Goal: Task Accomplishment & Management: Complete application form

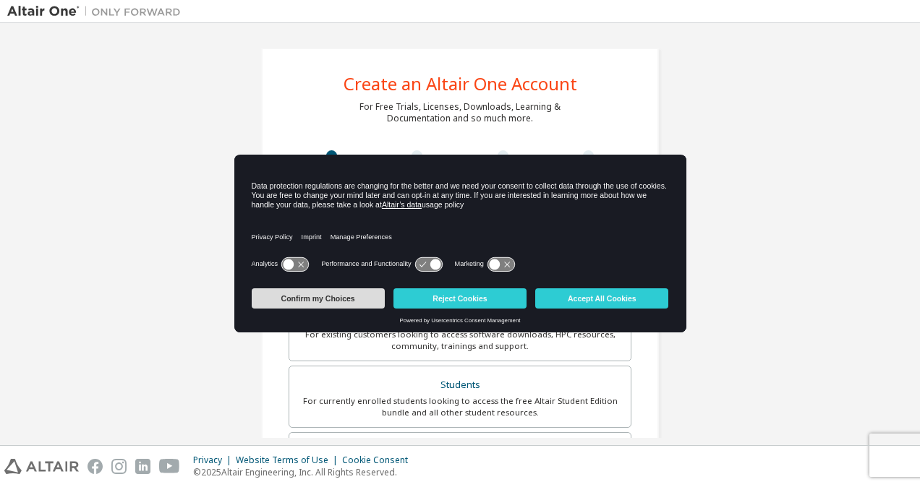
click at [338, 292] on button "Confirm my Choices" at bounding box center [318, 299] width 133 height 20
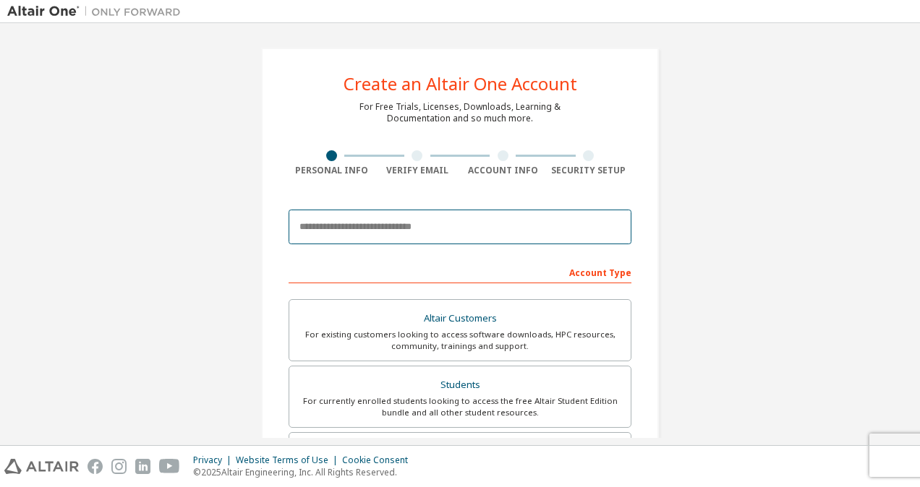
click at [358, 230] on input "email" at bounding box center [460, 227] width 343 height 35
type input "*"
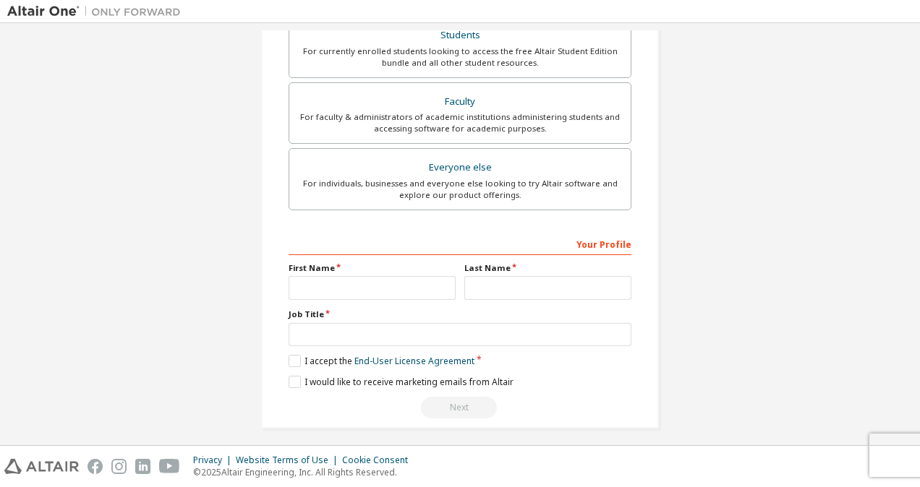
scroll to position [354, 0]
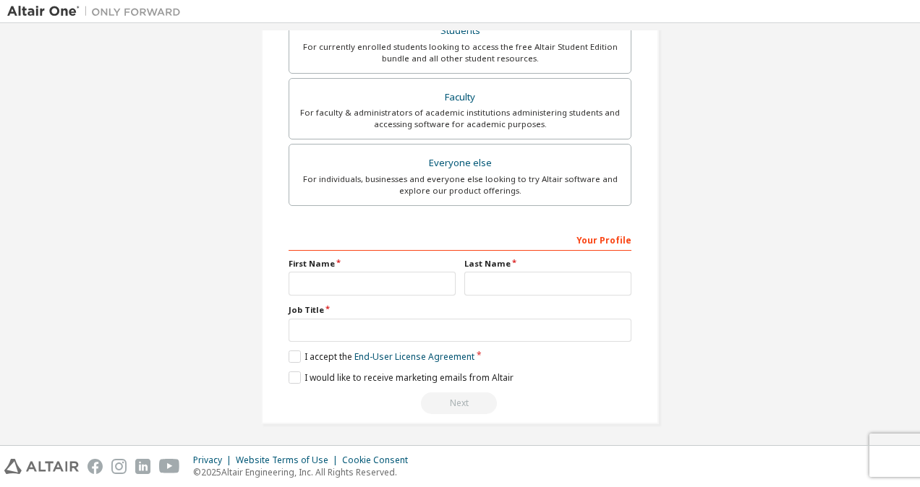
type input "**********"
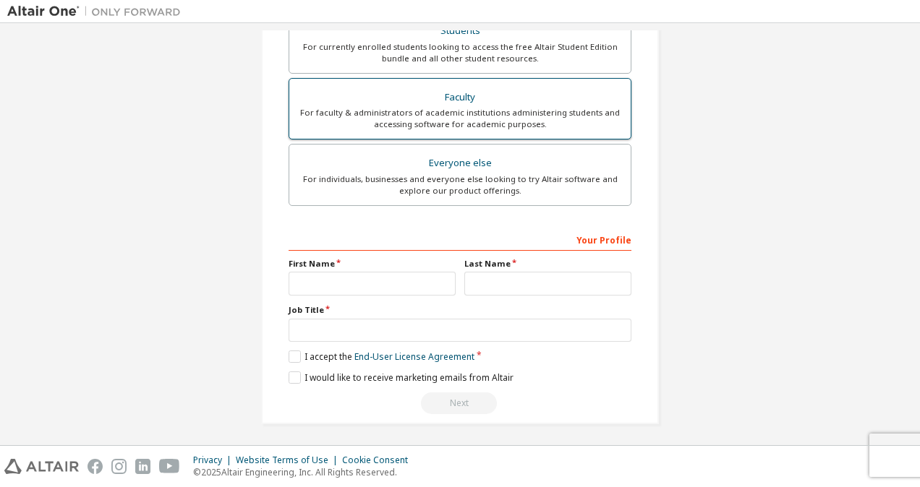
scroll to position [189, 0]
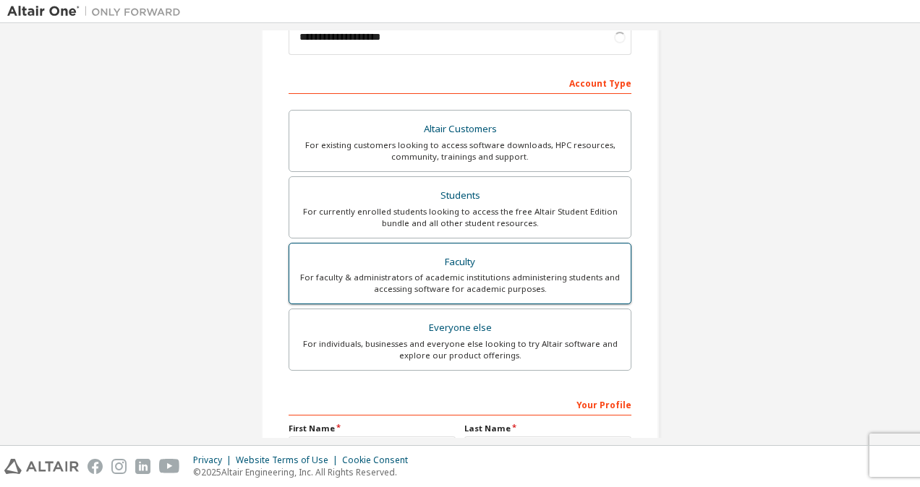
click at [388, 286] on div "For faculty & administrators of academic institutions administering students an…" at bounding box center [460, 283] width 324 height 23
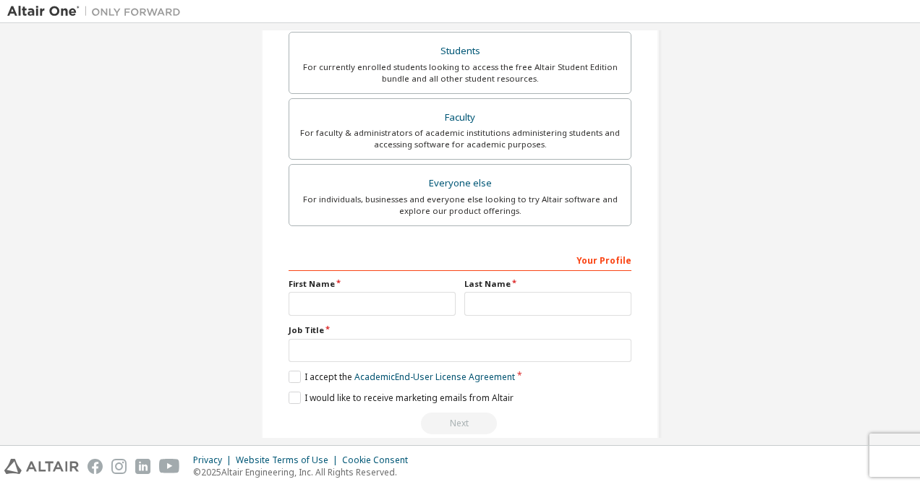
scroll to position [297, 0]
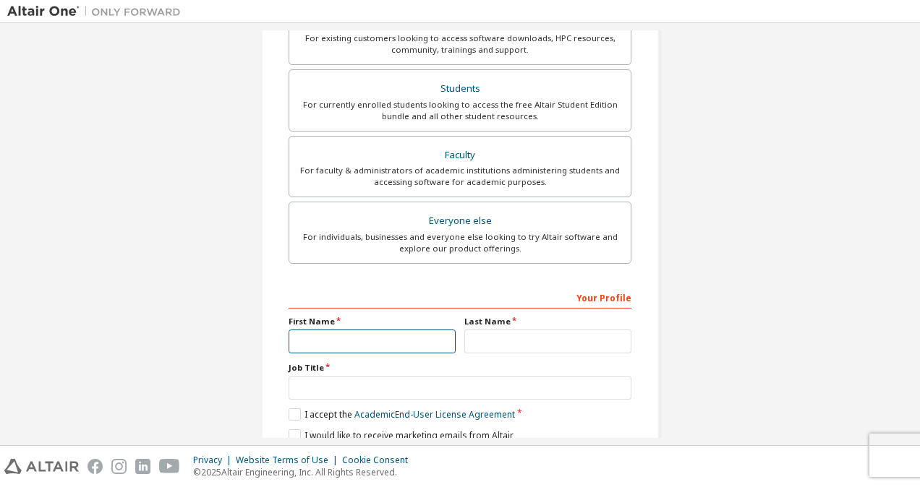
click at [373, 347] on input "text" at bounding box center [372, 342] width 167 height 24
type input "***"
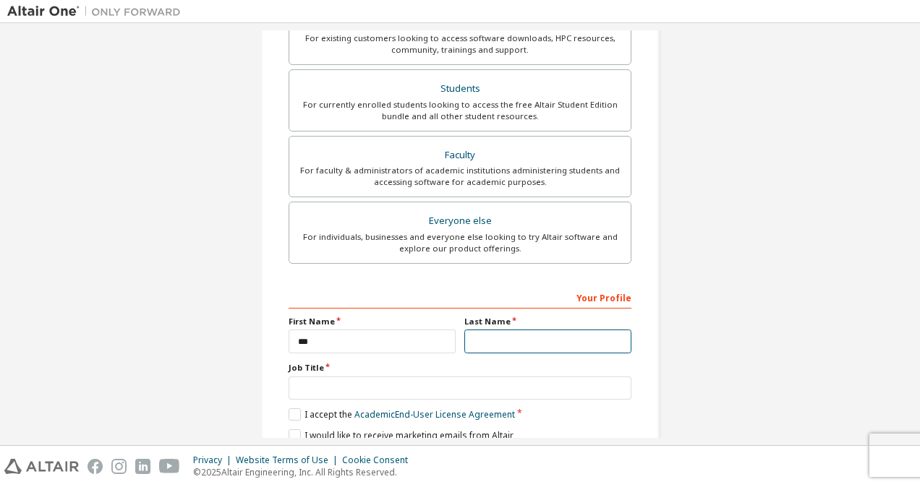
click at [474, 336] on input "text" at bounding box center [547, 342] width 167 height 24
type input "**********"
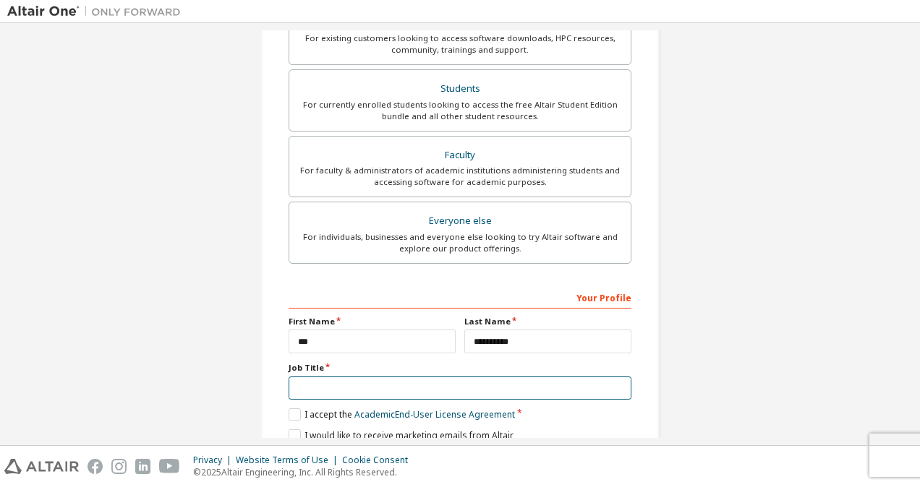
click at [456, 388] on input "text" at bounding box center [460, 389] width 343 height 24
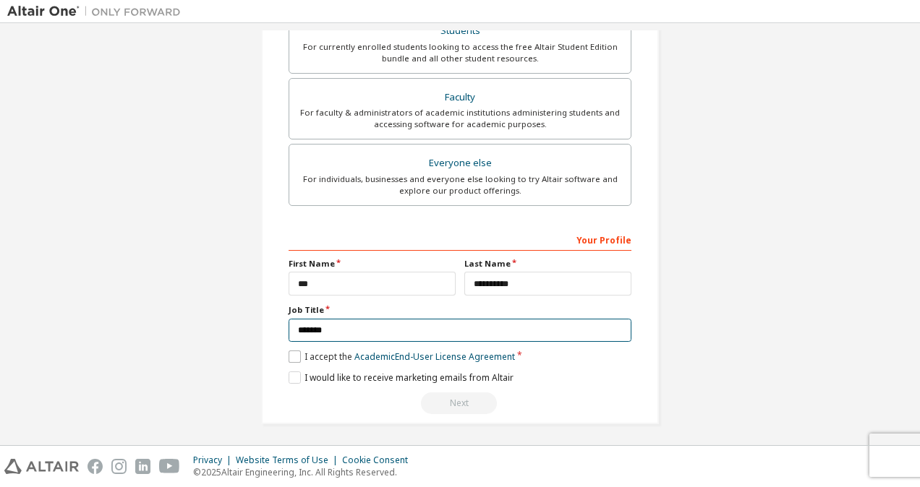
type input "*******"
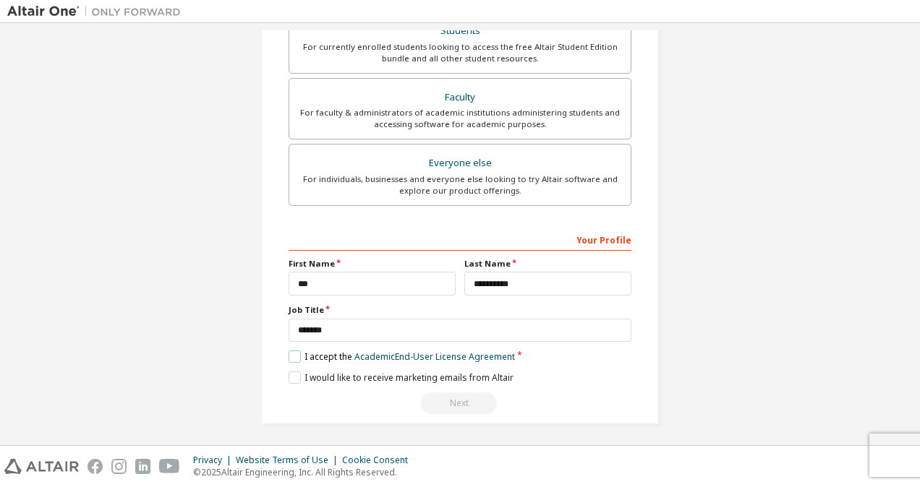
click at [290, 351] on label "I accept the Academic End-User License Agreement" at bounding box center [402, 357] width 226 height 12
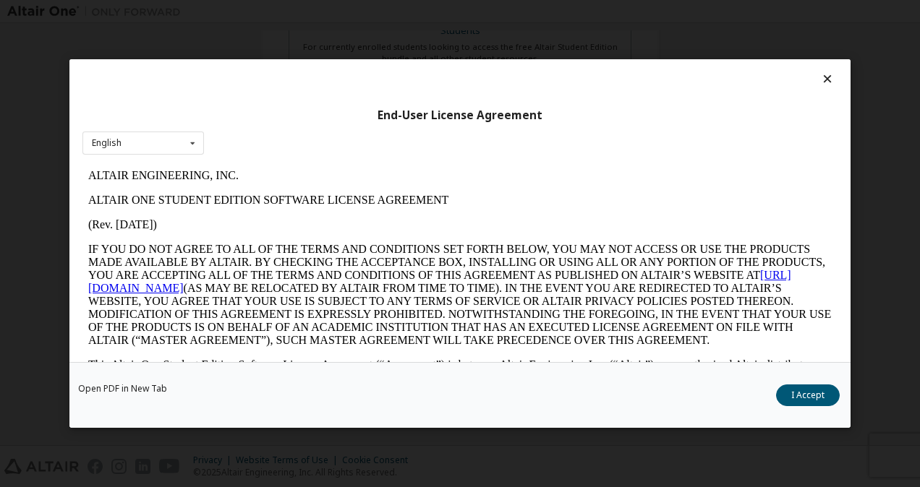
scroll to position [0, 0]
click at [810, 401] on button "I Accept" at bounding box center [808, 396] width 64 height 22
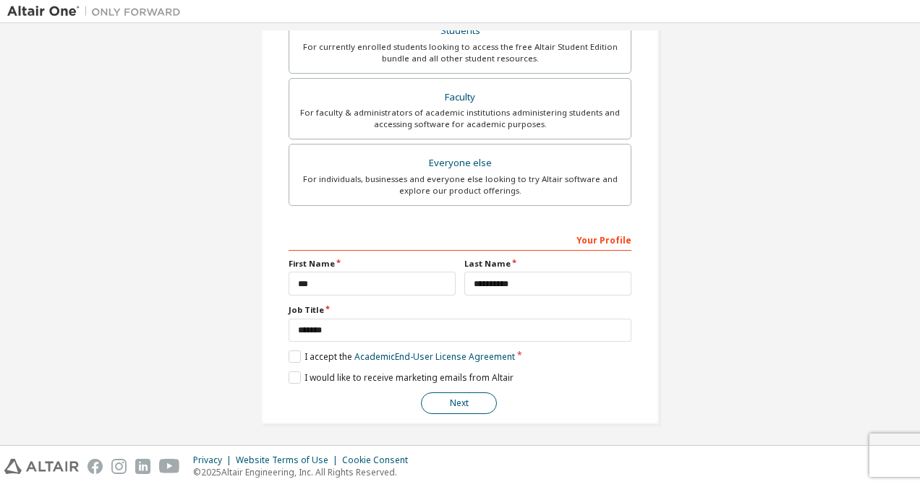
click at [465, 393] on button "Next" at bounding box center [459, 404] width 76 height 22
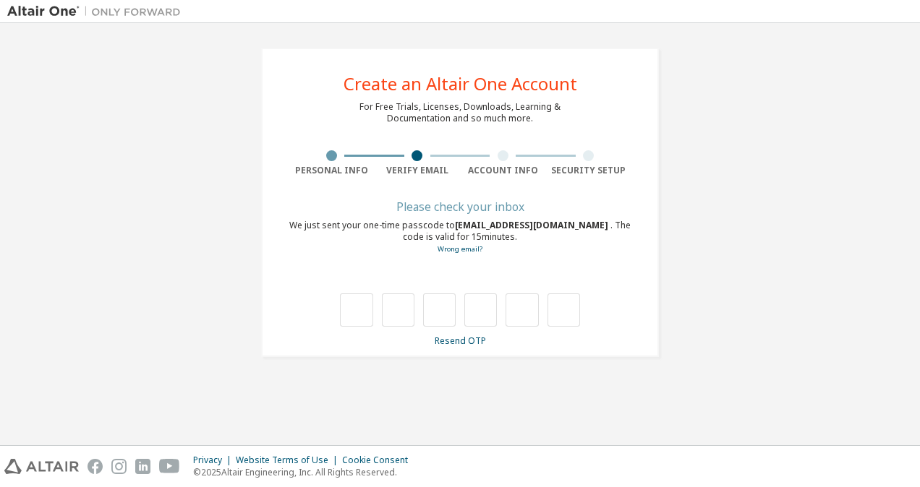
type input "*"
click at [403, 308] on input "*" at bounding box center [398, 310] width 33 height 33
click at [403, 308] on input "text" at bounding box center [398, 310] width 33 height 33
type input "*"
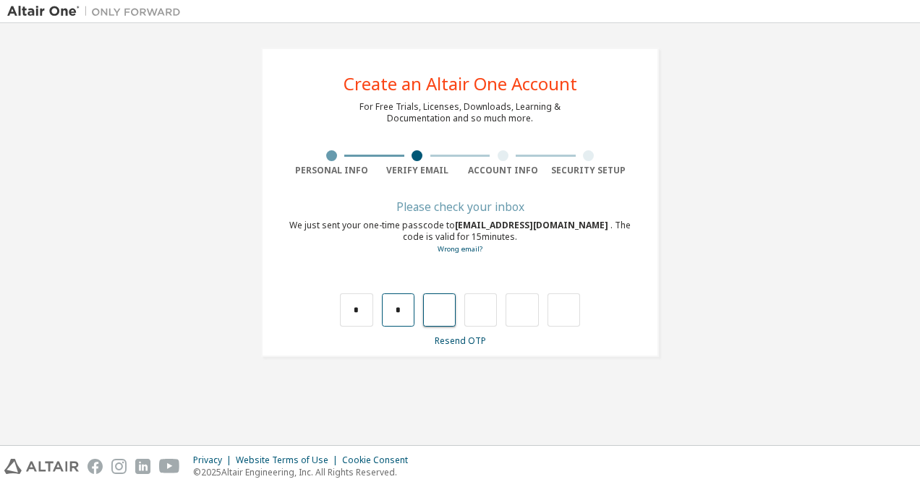
type input "*"
click at [443, 314] on input "*" at bounding box center [439, 310] width 33 height 33
type input "*"
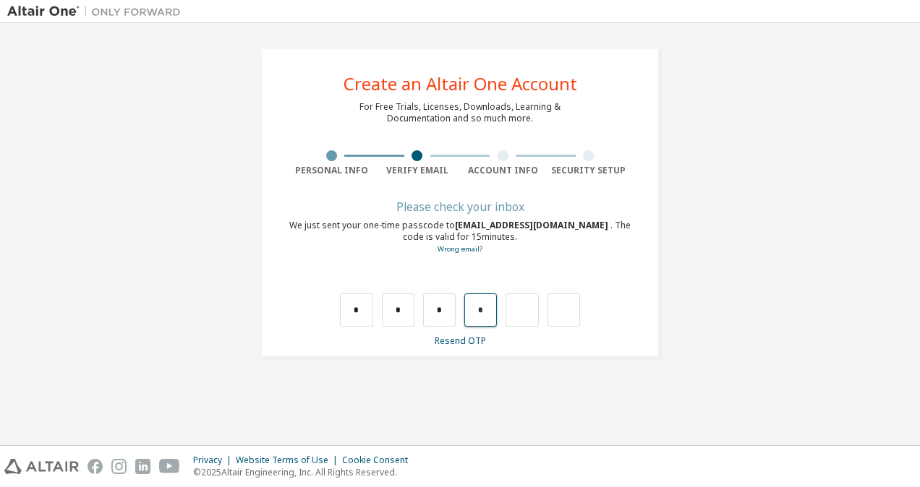
click at [485, 315] on input "*" at bounding box center [480, 310] width 33 height 33
click at [485, 315] on input "text" at bounding box center [480, 310] width 33 height 33
type input "*"
click at [521, 314] on input "*" at bounding box center [522, 310] width 33 height 33
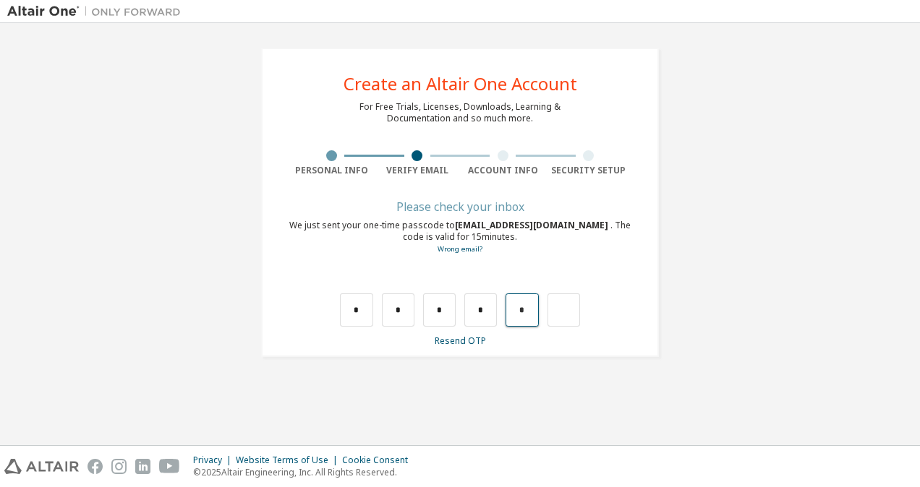
click at [537, 312] on input "*" at bounding box center [522, 310] width 33 height 33
type input "*"
click at [537, 312] on input "*" at bounding box center [522, 310] width 33 height 33
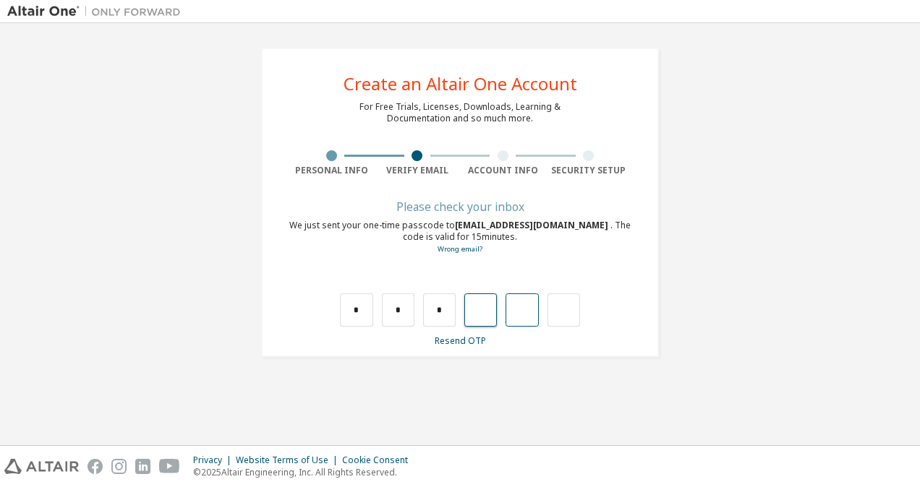
type input "*"
